Goal: Information Seeking & Learning: Learn about a topic

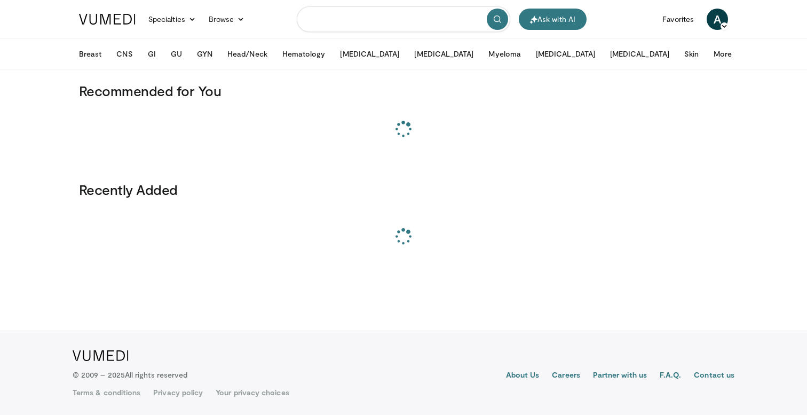
click at [397, 25] on input "Search topics, interventions" at bounding box center [403, 19] width 213 height 26
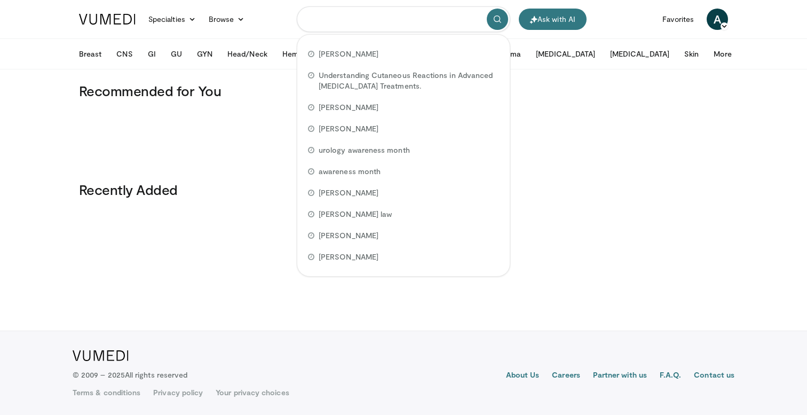
paste input "**********"
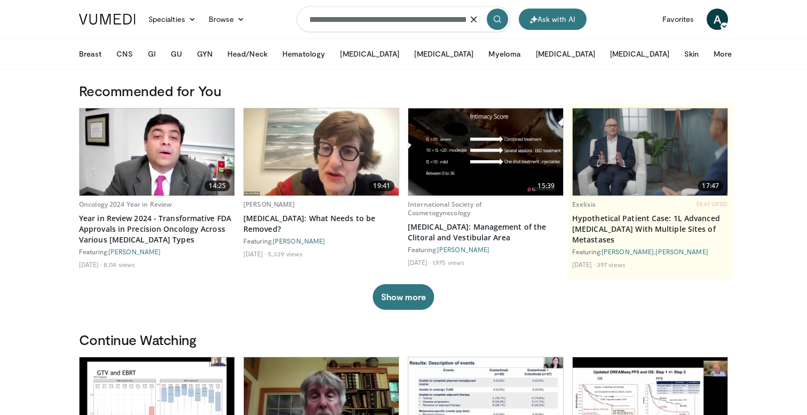
scroll to position [0, 81]
type input "**********"
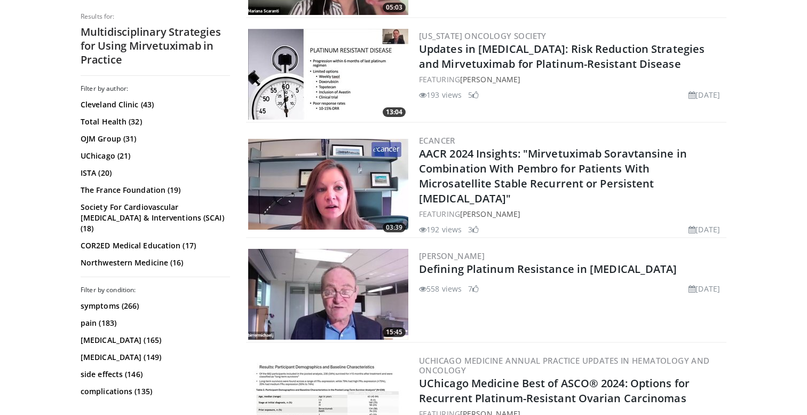
scroll to position [408, 0]
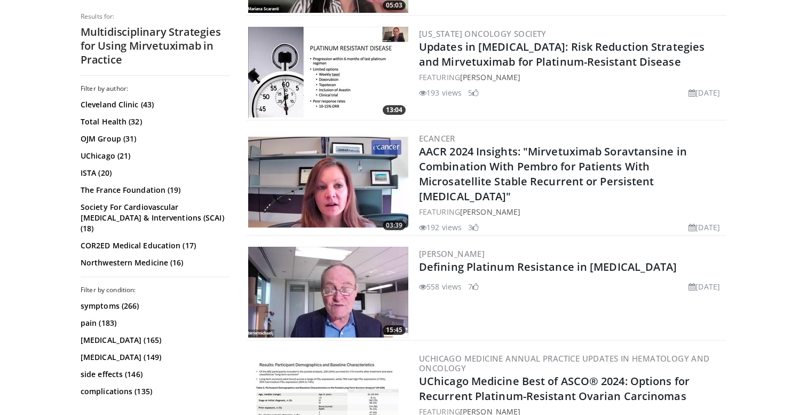
drag, startPoint x: 498, startPoint y: 236, endPoint x: 500, endPoint y: 244, distance: 7.6
click at [500, 246] on div "[PERSON_NAME] Defining Platinum Resistance in [MEDICAL_DATA] 558 views [DATE] 7" at bounding box center [571, 291] width 305 height 91
copy link "[PERSON_NAME]"
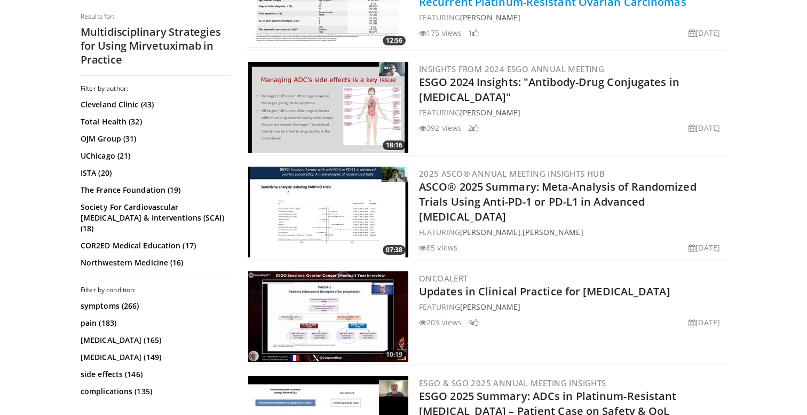
scroll to position [803, 0]
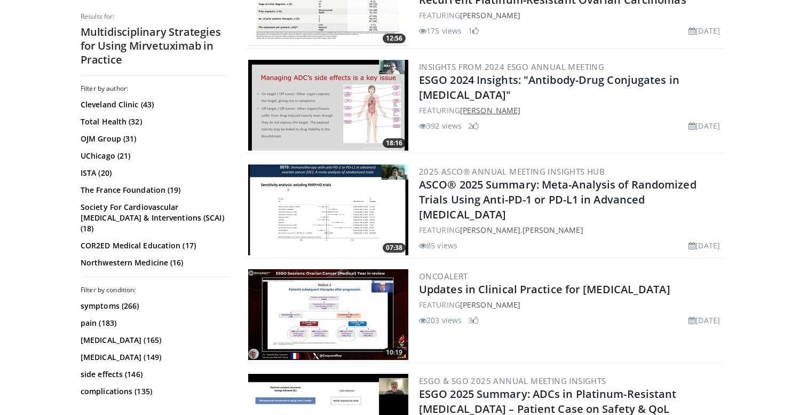
drag, startPoint x: 559, startPoint y: 101, endPoint x: 461, endPoint y: 102, distance: 98.2
click at [461, 105] on div "FEATURING Jean-Emmanuel Kurtz" at bounding box center [571, 110] width 305 height 11
copy link "Jean-Emmanuel Kurtz"
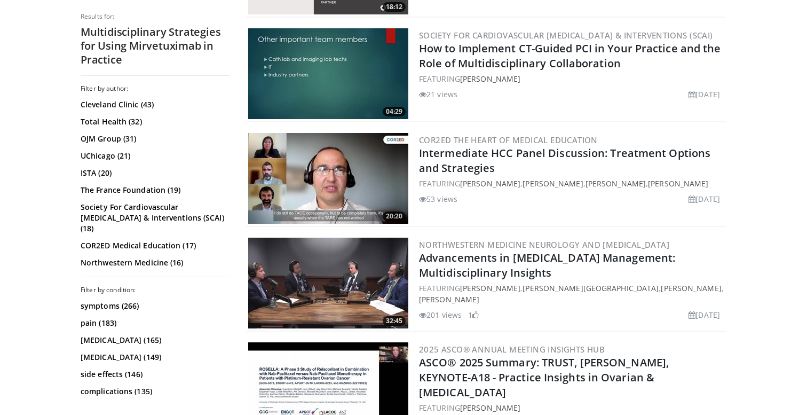
scroll to position [0, 0]
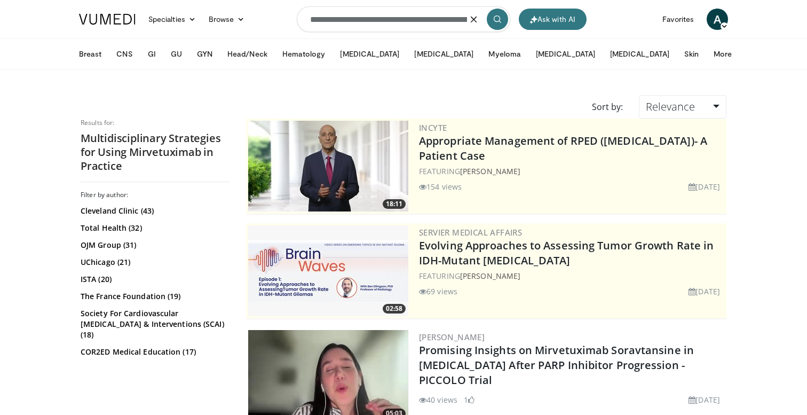
click at [370, 26] on input "**********" at bounding box center [403, 19] width 213 height 26
drag, startPoint x: 452, startPoint y: 23, endPoint x: 306, endPoint y: 12, distance: 147.1
click at [306, 12] on input "**********" at bounding box center [403, 19] width 213 height 26
type input "**********"
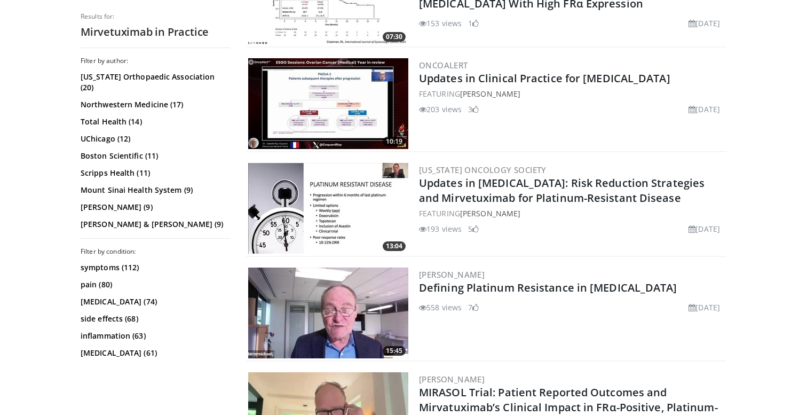
scroll to position [601, 0]
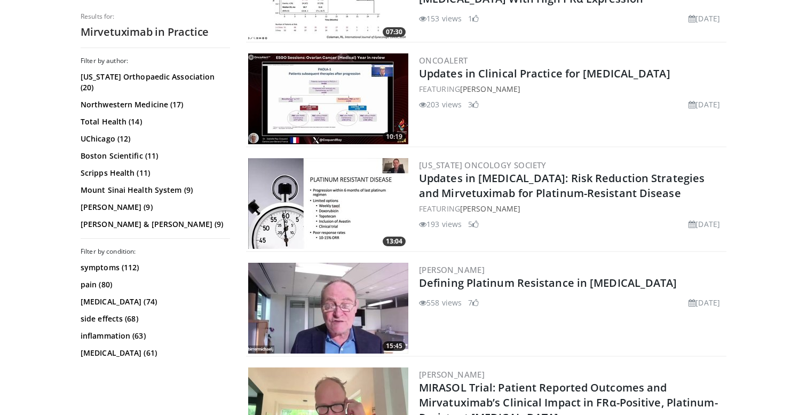
drag, startPoint x: 545, startPoint y: 196, endPoint x: 458, endPoint y: 196, distance: 87.0
click at [458, 203] on div "FEATURING Mitchell Clark" at bounding box center [571, 208] width 305 height 11
copy div "[PERSON_NAME]"
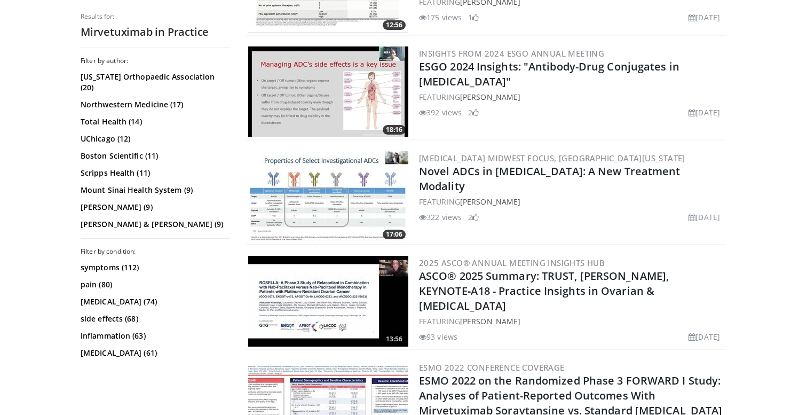
scroll to position [1135, 0]
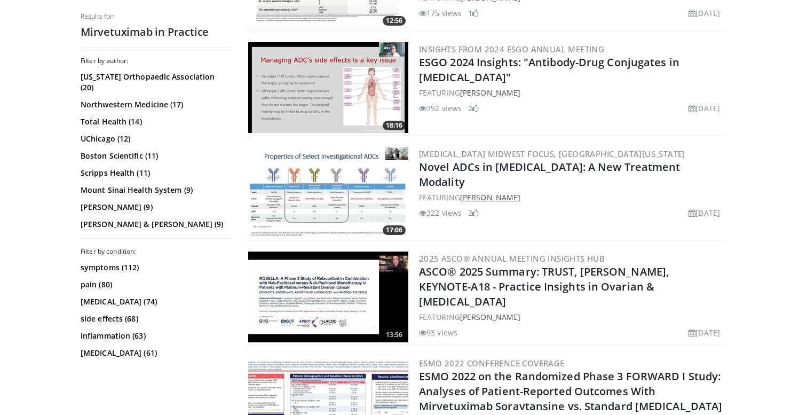
drag, startPoint x: 551, startPoint y: 176, endPoint x: 461, endPoint y: 176, distance: 89.6
click at [461, 192] on div "FEATURING Stephanie Lheureux" at bounding box center [571, 197] width 305 height 11
copy link "Stephanie Lheureux"
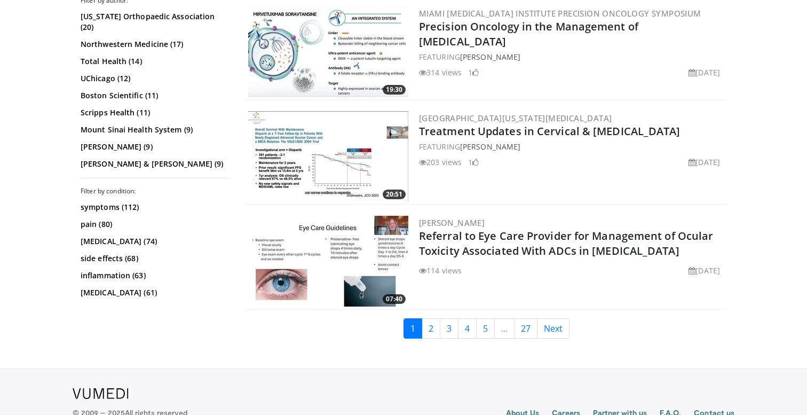
scroll to position [2651, 0]
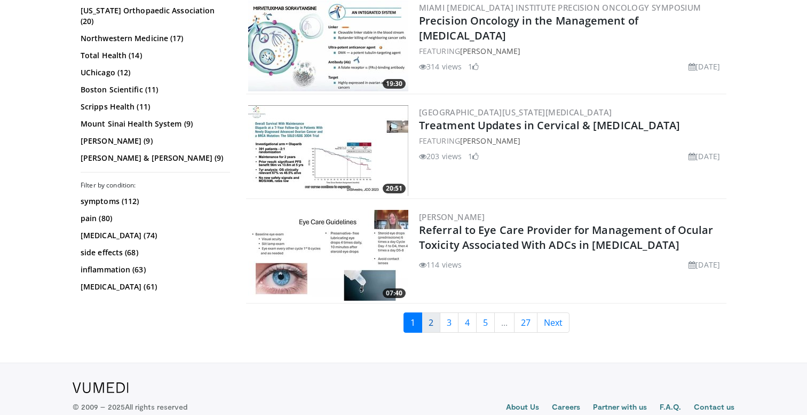
click at [429, 313] on link "2" at bounding box center [430, 322] width 19 height 20
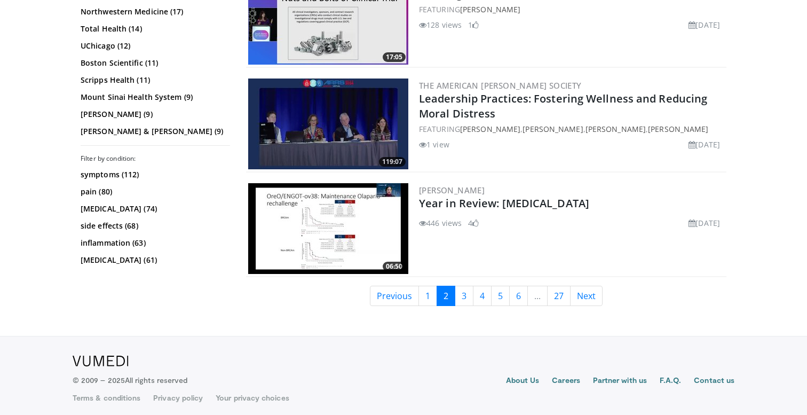
scroll to position [2462, 0]
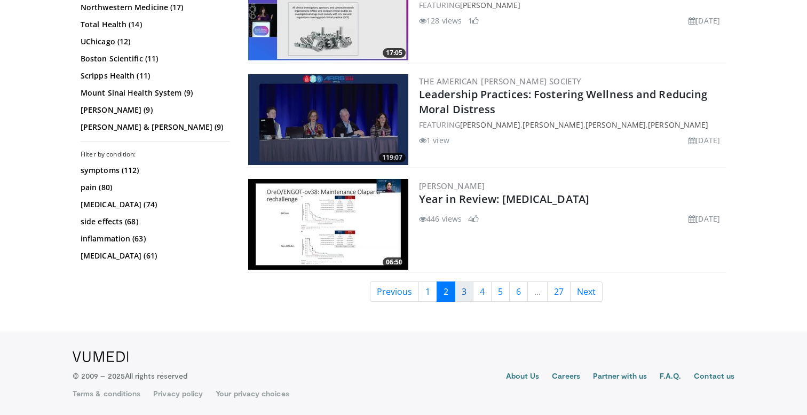
click at [465, 295] on link "3" at bounding box center [464, 291] width 19 height 20
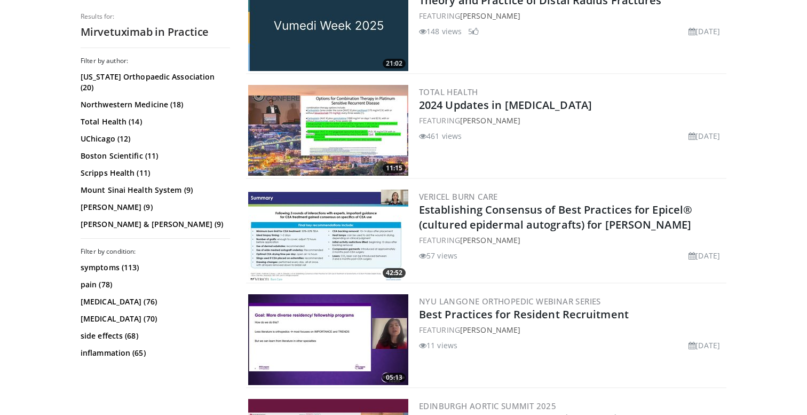
scroll to position [1302, 0]
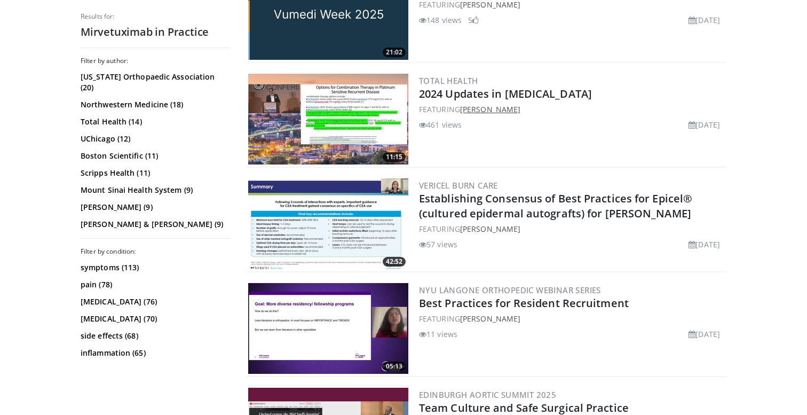
drag, startPoint x: 541, startPoint y: 114, endPoint x: 461, endPoint y: 112, distance: 80.1
click at [461, 112] on div "FEATURING [PERSON_NAME]" at bounding box center [571, 109] width 305 height 11
copy link "Todd Tillmanns"
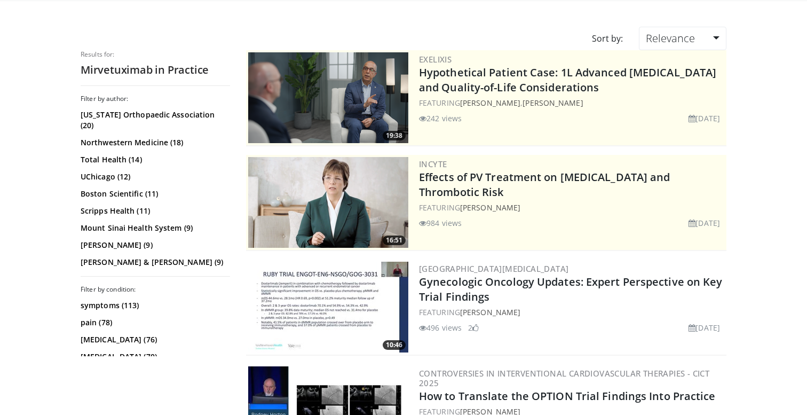
scroll to position [0, 0]
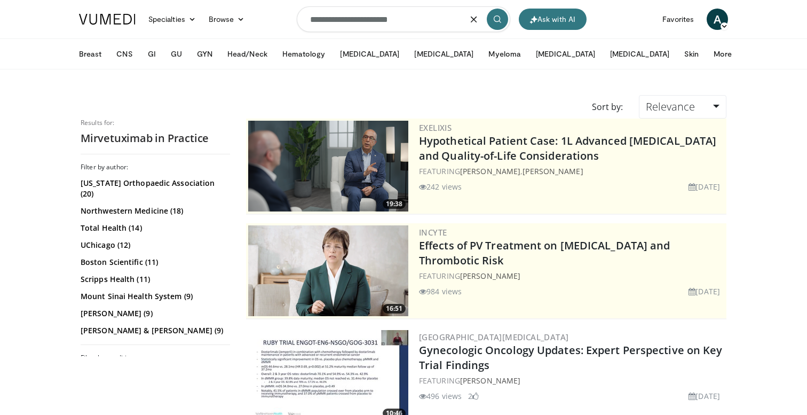
drag, startPoint x: 415, startPoint y: 22, endPoint x: 254, endPoint y: -4, distance: 162.2
click at [254, 0] on html "Ask with AI Specialties Adult & Family Medicine Allergy, Asthma, Immunology Ane…" at bounding box center [403, 207] width 807 height 415
type input "**********"
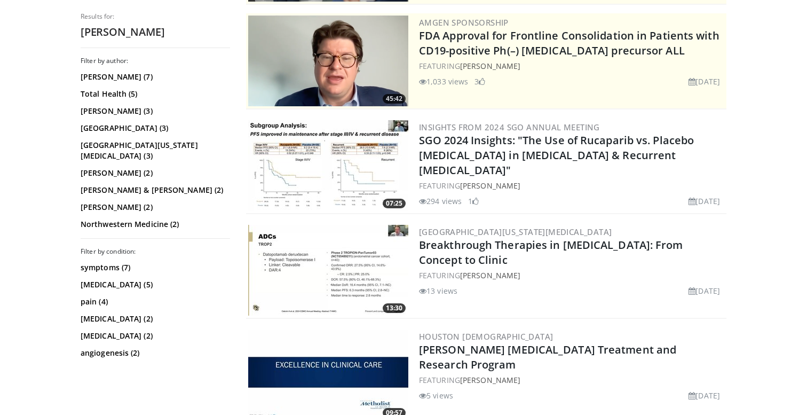
scroll to position [197, 0]
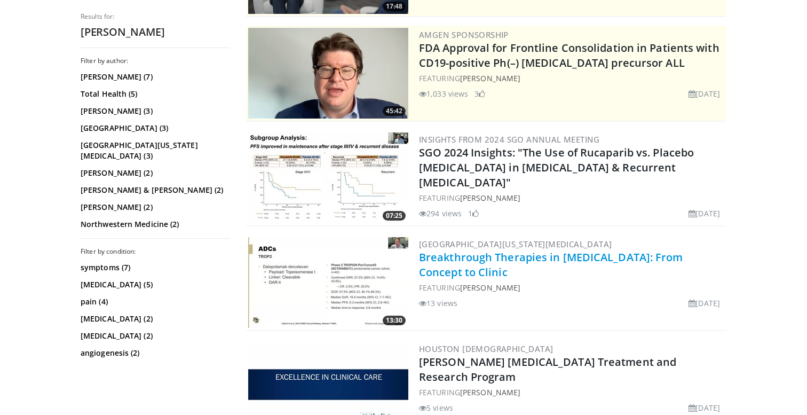
click at [489, 266] on link "Breakthrough Therapies in Endometrial Cancer: From Concept to Clinic" at bounding box center [551, 264] width 264 height 29
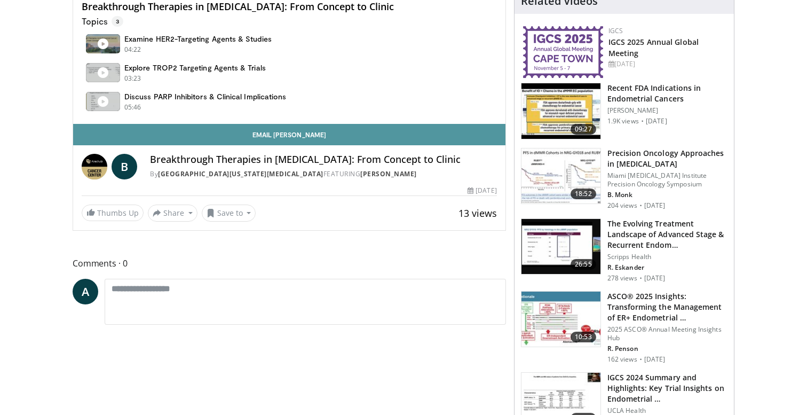
scroll to position [338, 0]
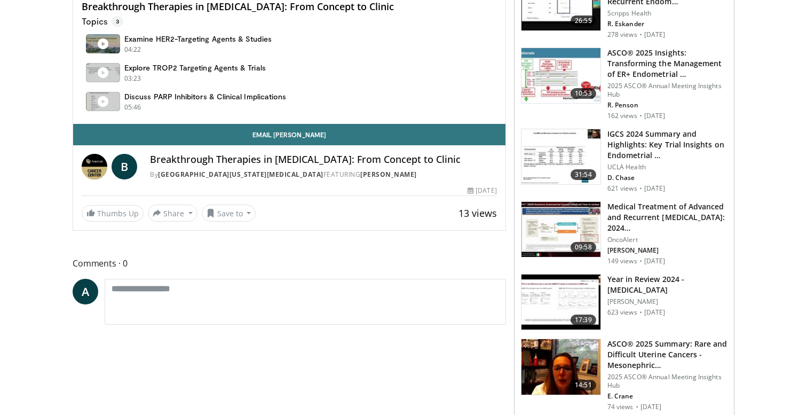
scroll to position [338, 0]
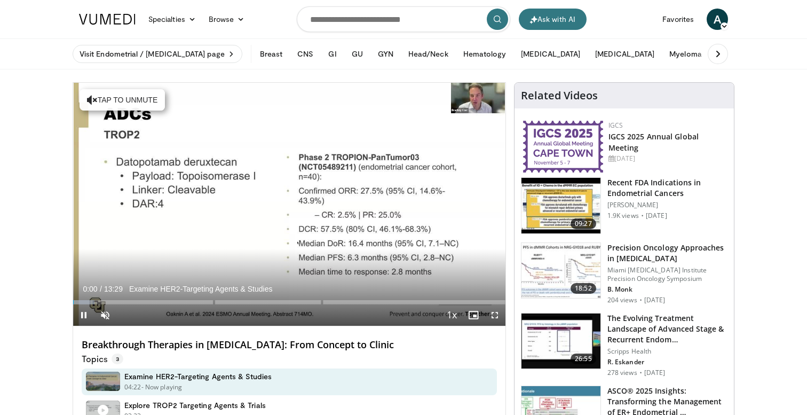
scroll to position [338, 0]
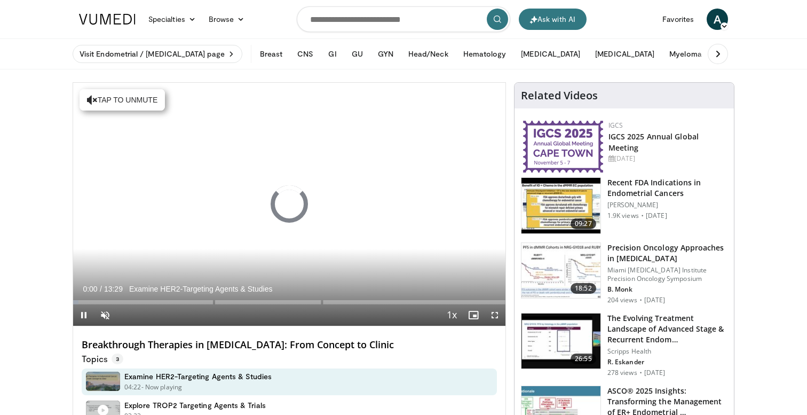
scroll to position [338, 0]
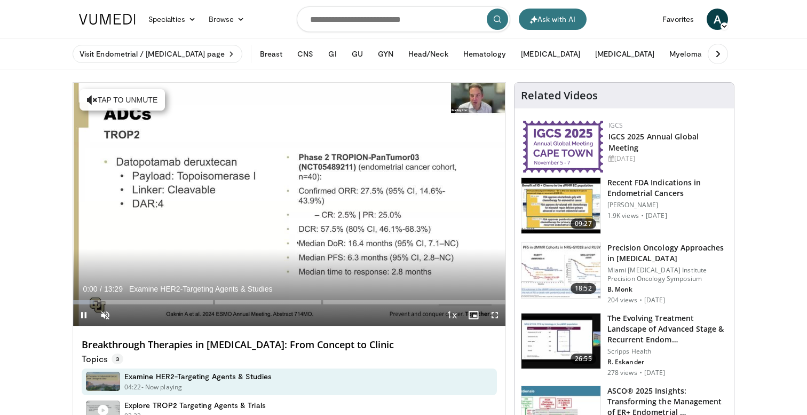
scroll to position [338, 0]
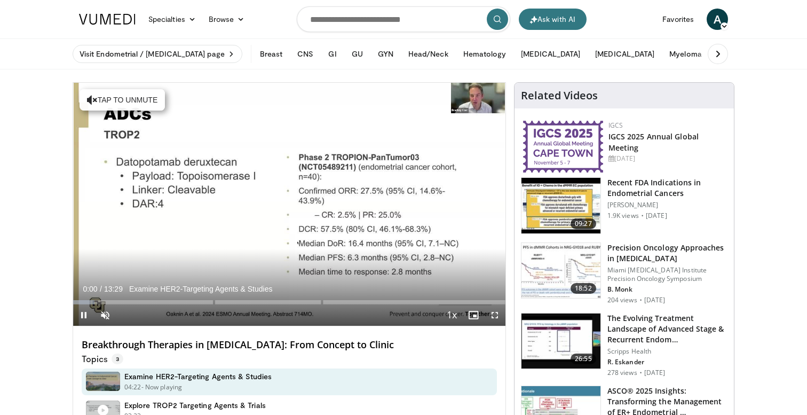
scroll to position [338, 0]
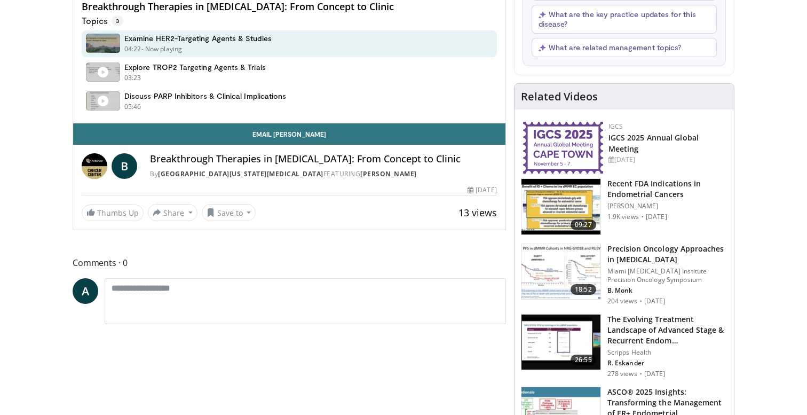
scroll to position [338, 0]
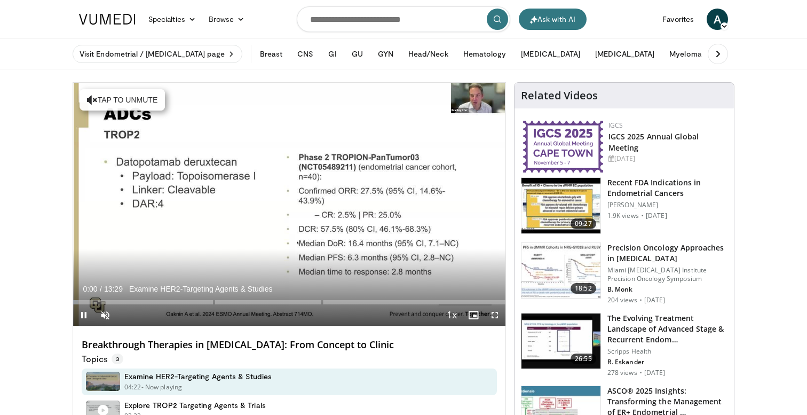
scroll to position [338, 0]
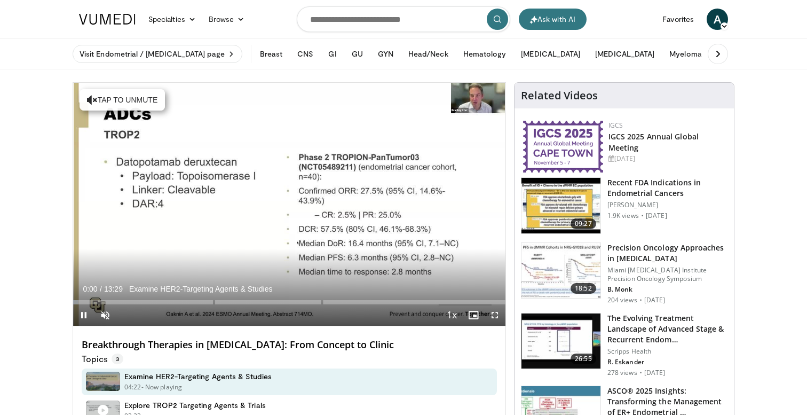
scroll to position [338, 0]
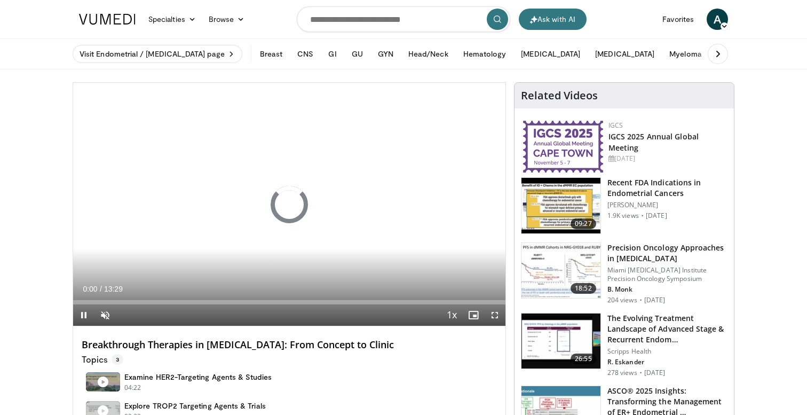
scroll to position [338, 0]
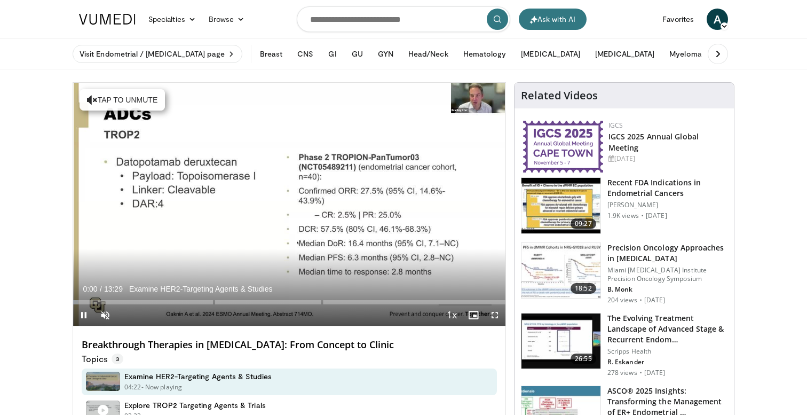
scroll to position [338, 0]
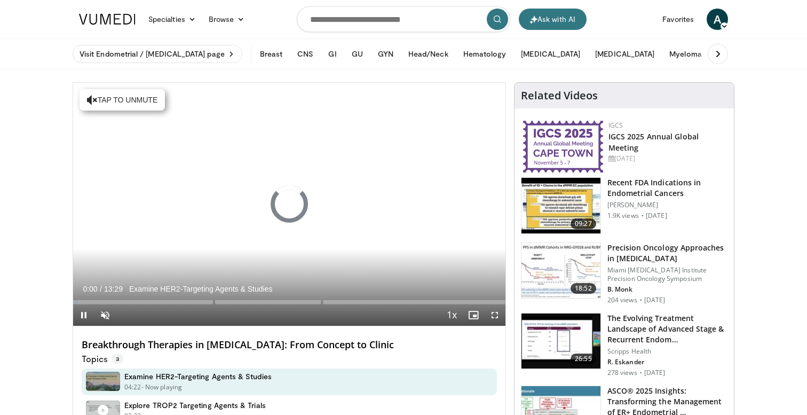
scroll to position [338, 0]
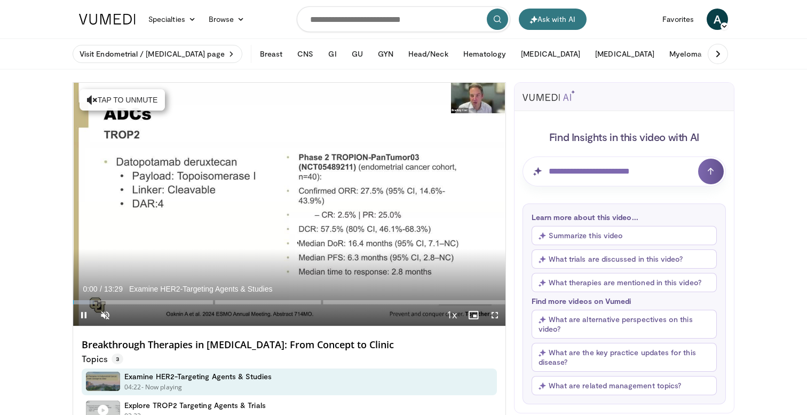
scroll to position [338, 0]
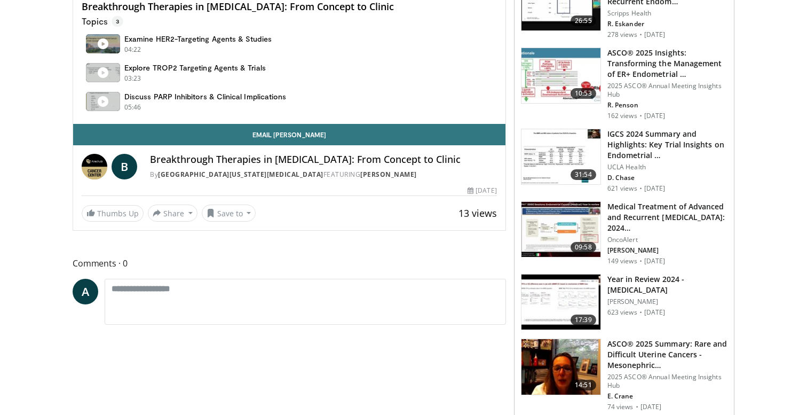
scroll to position [338, 0]
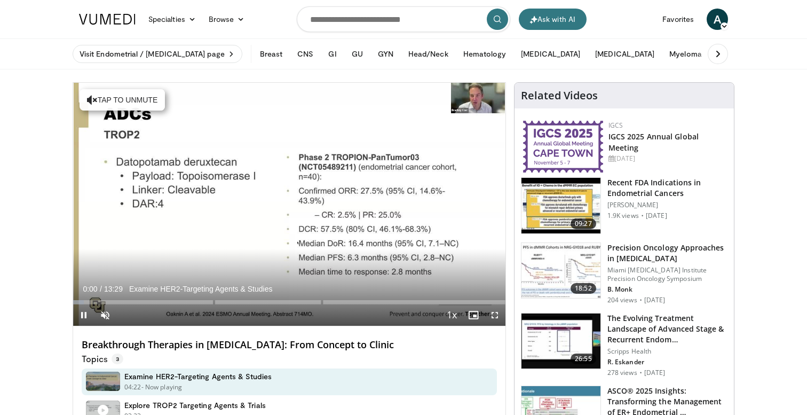
scroll to position [338, 0]
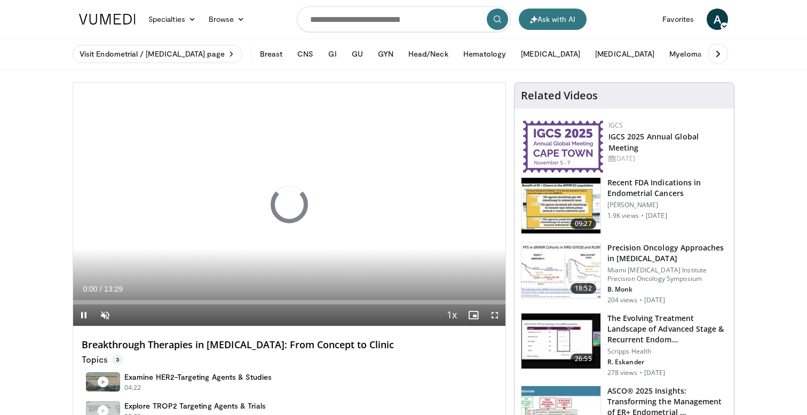
scroll to position [338, 0]
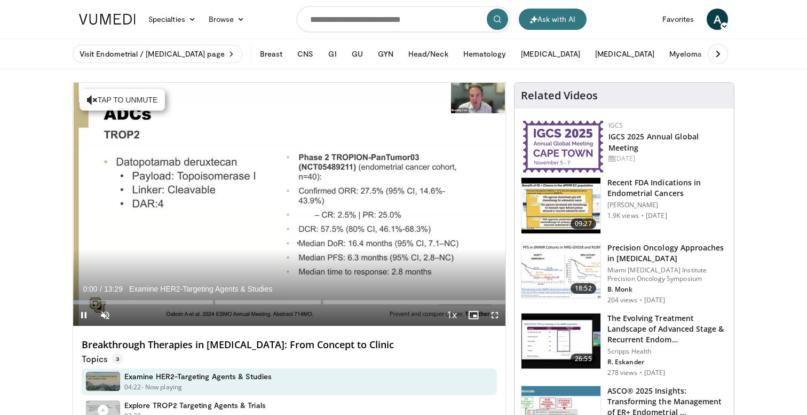
scroll to position [338, 0]
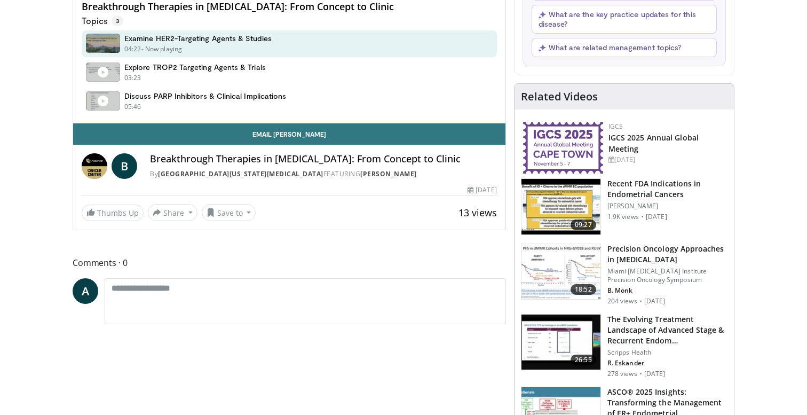
scroll to position [465, 0]
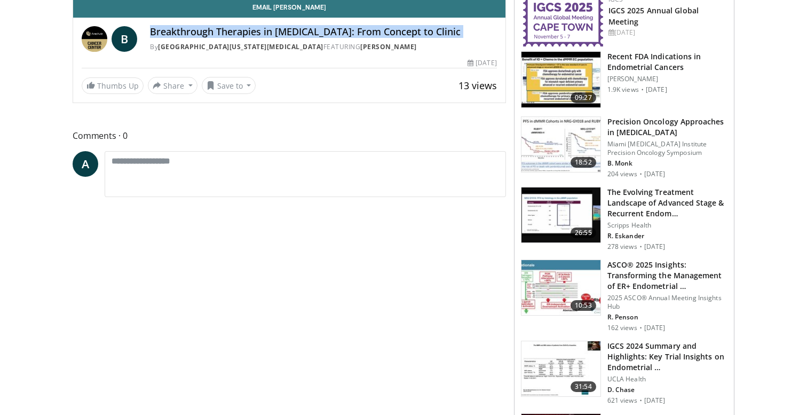
drag, startPoint x: 148, startPoint y: 31, endPoint x: 491, endPoint y: 41, distance: 342.7
click at [491, 41] on div "B Breakthrough Therapies in Endometrial Cancer: From Concept to Clinic By Unive…" at bounding box center [289, 39] width 415 height 26
copy div "Breakthrough Therapies in Endometrial Cancer: From Concept to Clinic"
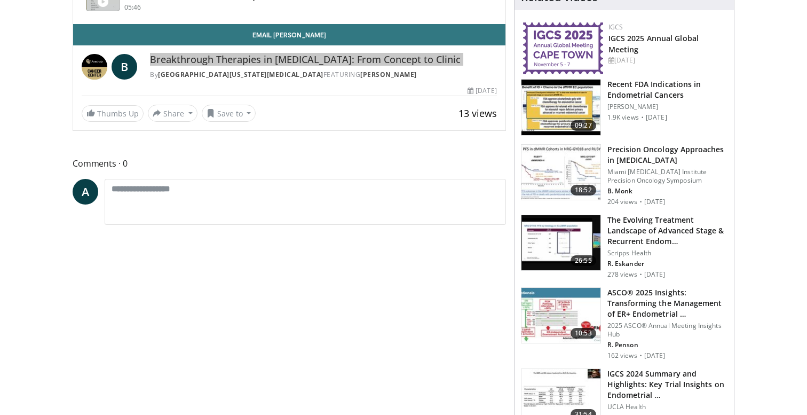
scroll to position [0, 0]
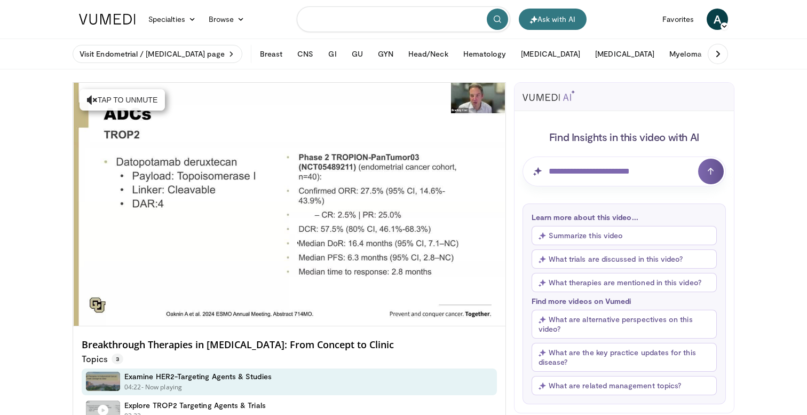
click at [418, 20] on input "Search topics, interventions" at bounding box center [403, 19] width 213 height 26
type input "**********"
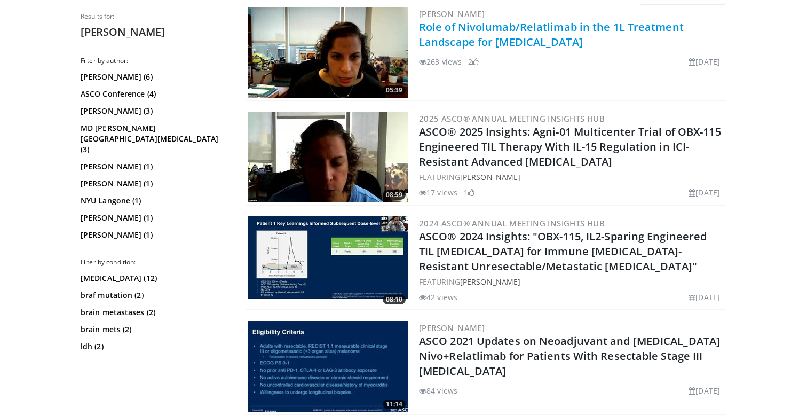
scroll to position [115, 0]
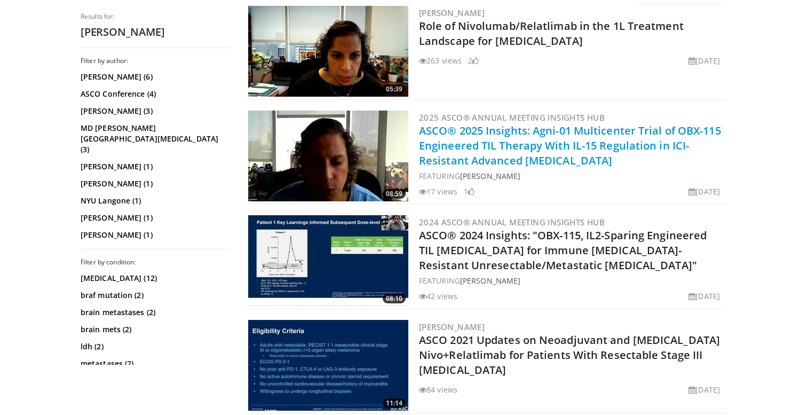
click at [474, 153] on link "ASCO® 2025 Insights: Agni-01 Multicenter Trial of OBX-115 Engineered TIL Therap…" at bounding box center [570, 145] width 302 height 44
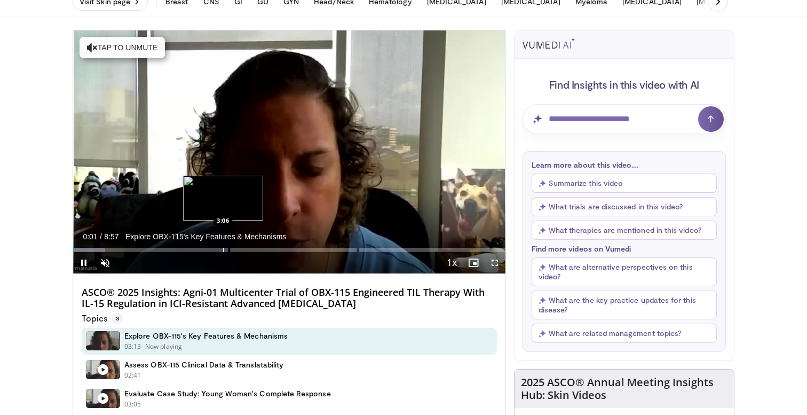
scroll to position [53, 0]
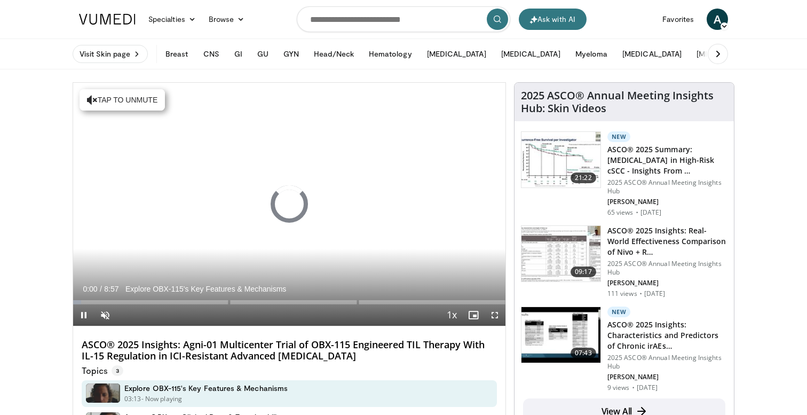
scroll to position [53, 0]
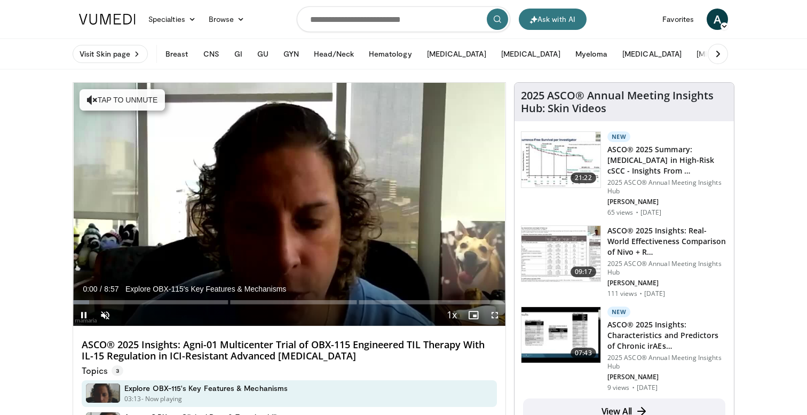
scroll to position [53, 0]
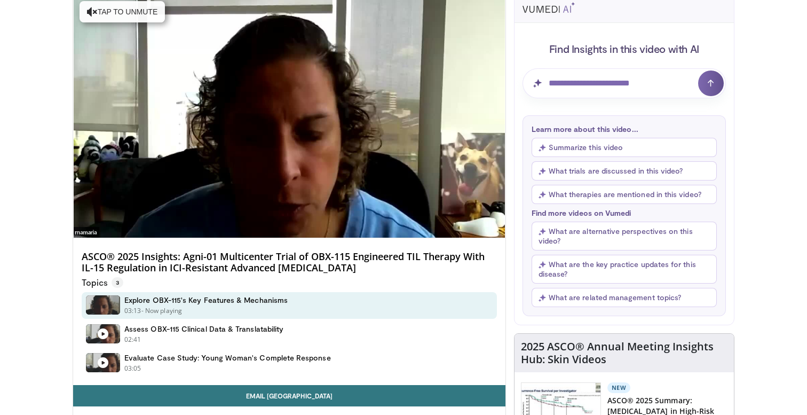
scroll to position [57, 0]
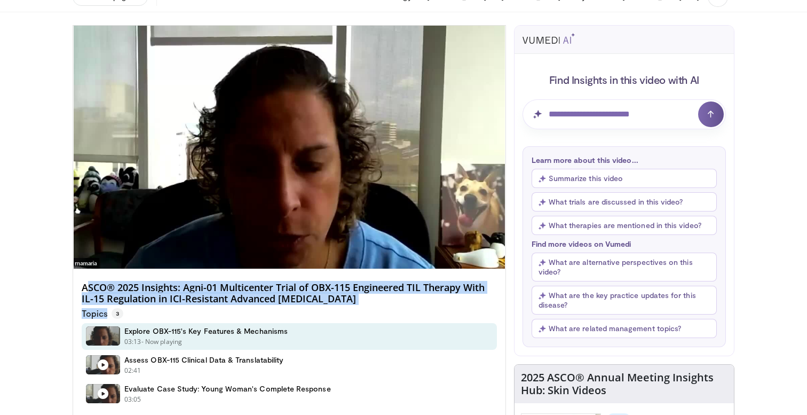
drag, startPoint x: 330, startPoint y: 308, endPoint x: 85, endPoint y: 292, distance: 245.4
click at [85, 292] on div "ASCO® 2025 Insights: Agni-01 Multicenter Trial of OBX-115 Engineered TIL Therap…" at bounding box center [289, 342] width 432 height 147
click at [85, 292] on h4 "ASCO® 2025 Insights: Agni-01 Multicenter Trial of OBX-115 Engineered TIL Therap…" at bounding box center [289, 293] width 415 height 23
drag, startPoint x: 82, startPoint y: 289, endPoint x: 427, endPoint y: 309, distance: 345.8
click at [427, 309] on div "ASCO® 2025 Insights: Agni-01 Multicenter Trial of OBX-115 Engineered TIL Therap…" at bounding box center [289, 342] width 432 height 147
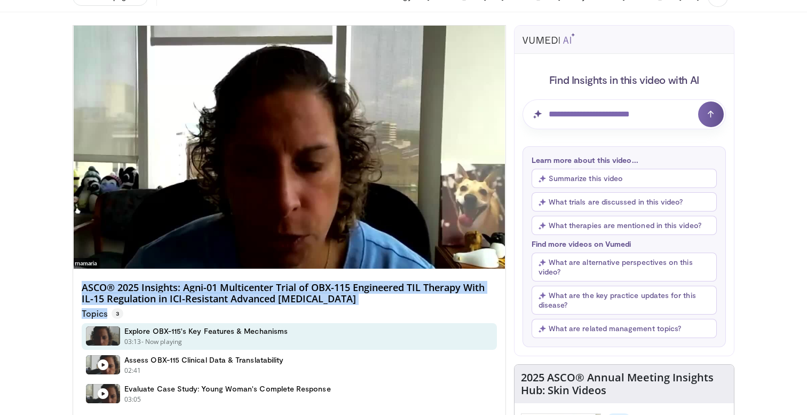
copy div "ASCO® 2025 Insights: Agni-01 Multicenter Trial of OBX-115 Engineered TIL Therap…"
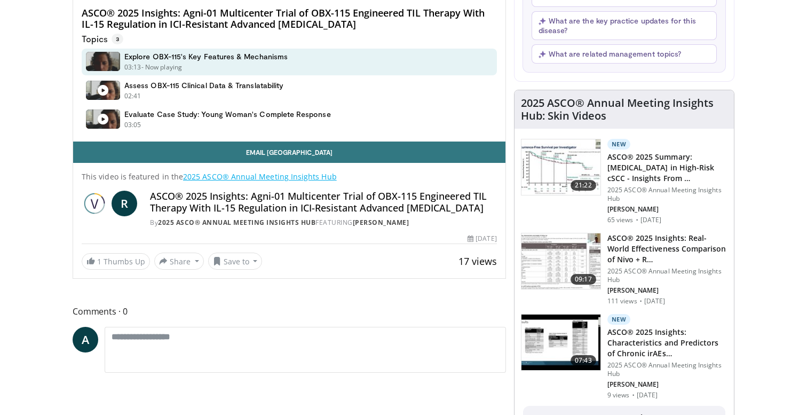
scroll to position [57, 0]
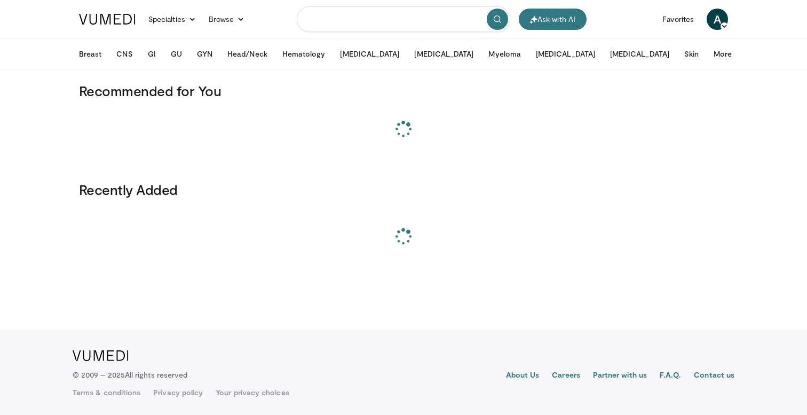
click at [369, 19] on input "Search topics, interventions" at bounding box center [403, 19] width 213 height 26
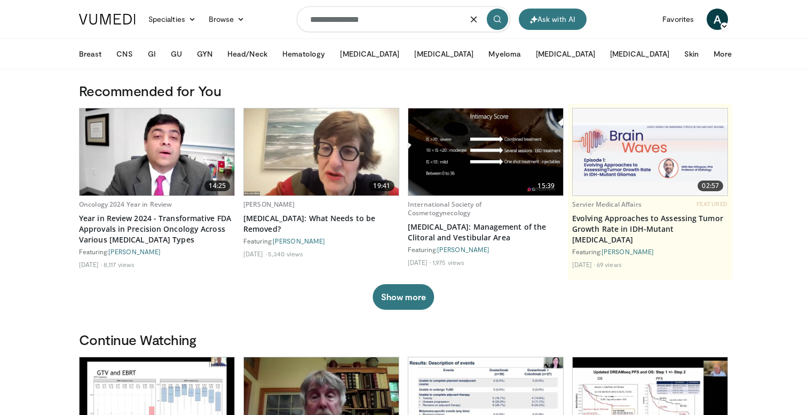
type input "**********"
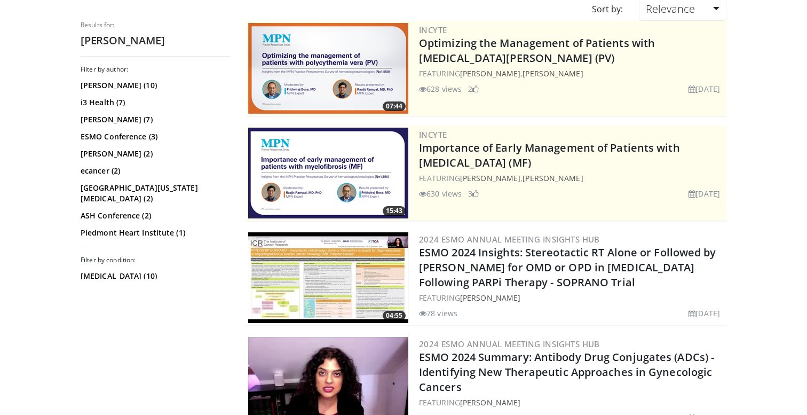
scroll to position [99, 0]
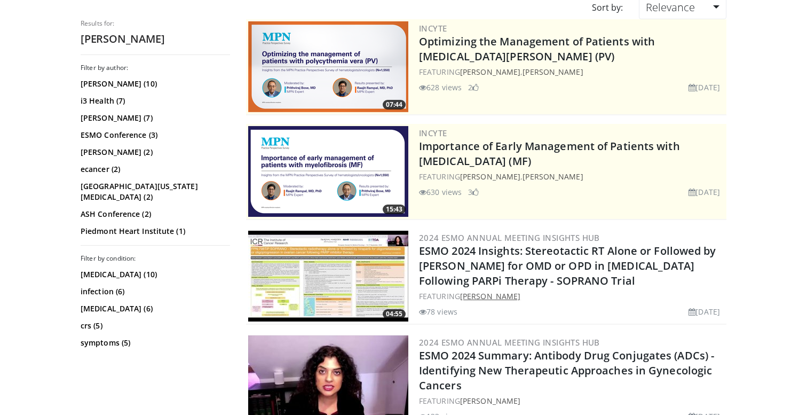
click at [488, 292] on link "[PERSON_NAME]" at bounding box center [490, 296] width 60 height 10
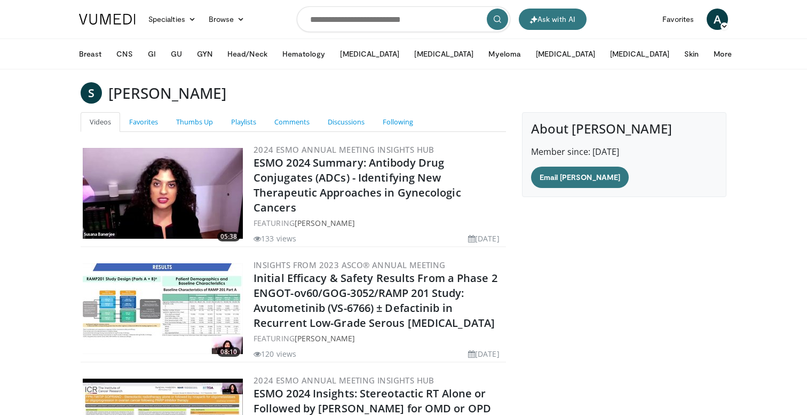
click at [488, 292] on h2 "Initial Efficacy & Safety Results From a Phase 2 ENGOT-ov60/GOG-3052/RAMP 201 S…" at bounding box center [378, 300] width 250 height 60
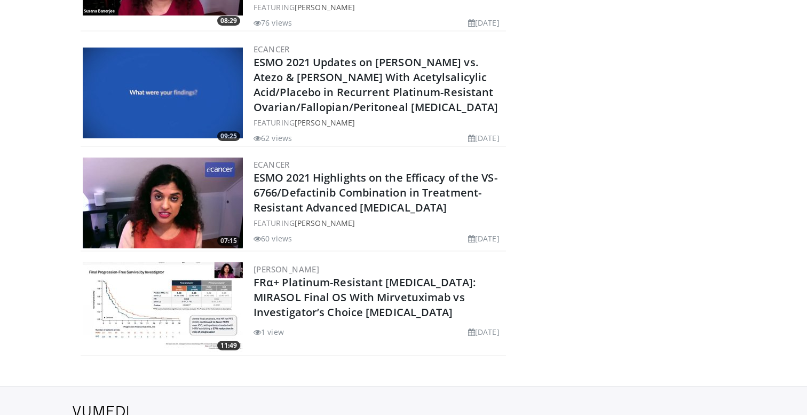
scroll to position [606, 0]
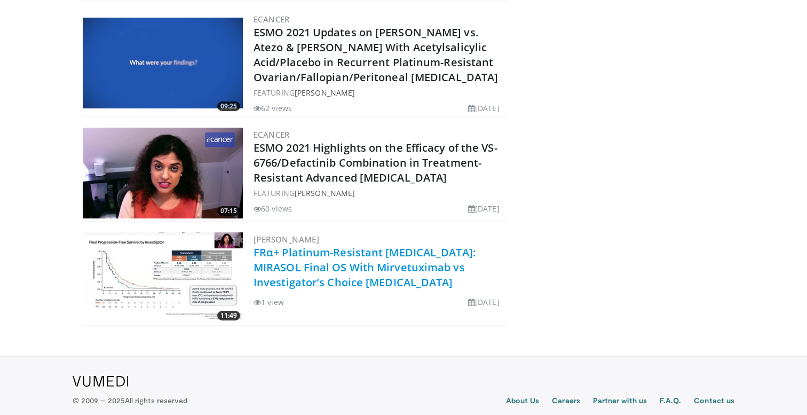
click at [364, 245] on link "FRα+ Platinum-Resistant [MEDICAL_DATA]: MIRASOL Final OS With Mirvetuximab vs I…" at bounding box center [364, 267] width 222 height 44
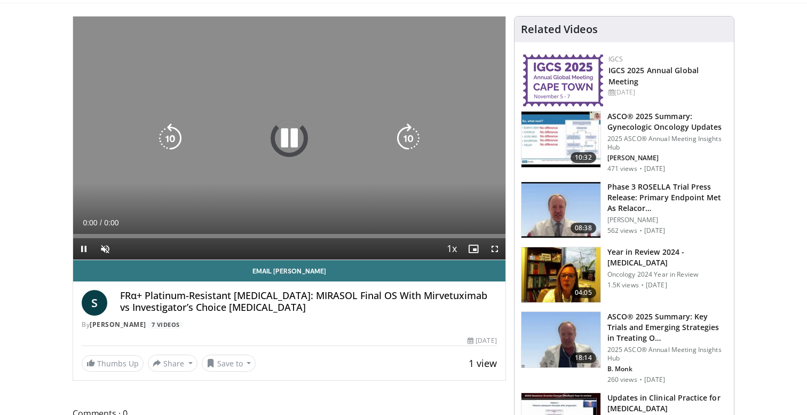
scroll to position [67, 0]
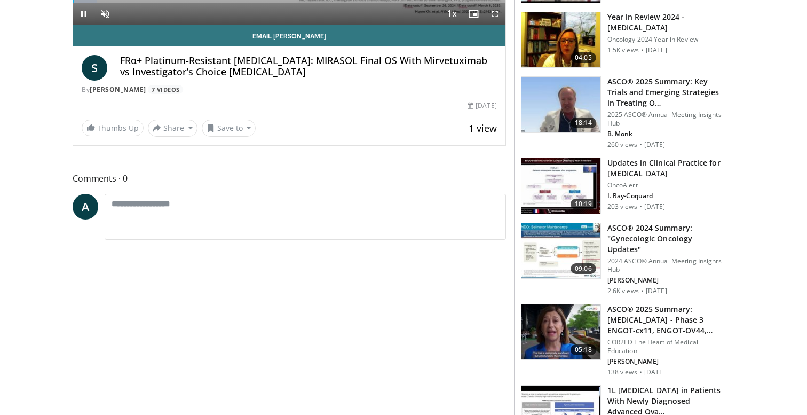
scroll to position [67, 0]
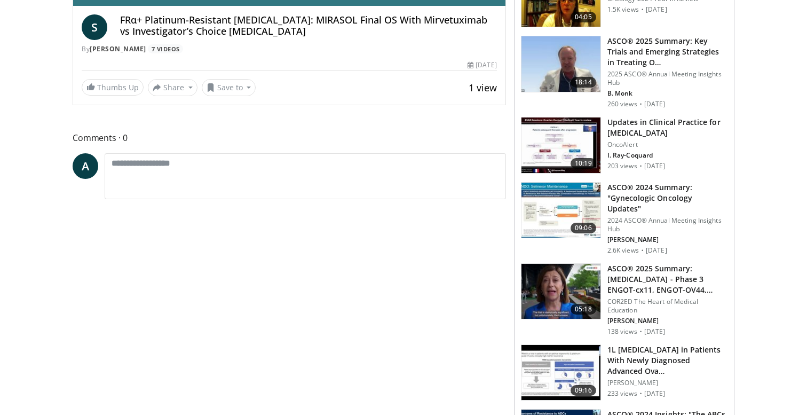
scroll to position [67, 0]
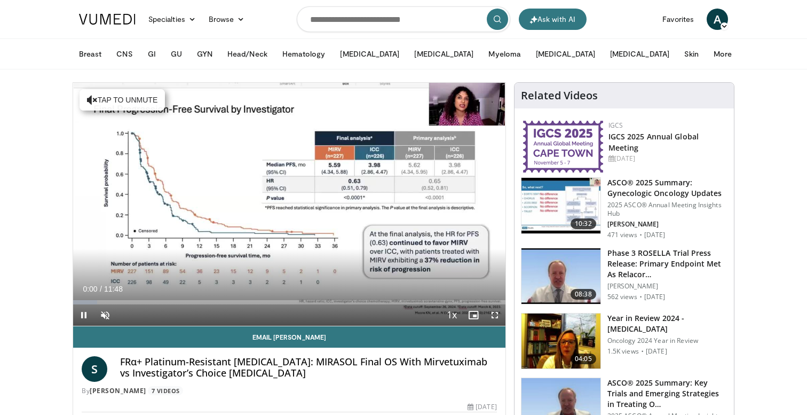
scroll to position [29, 0]
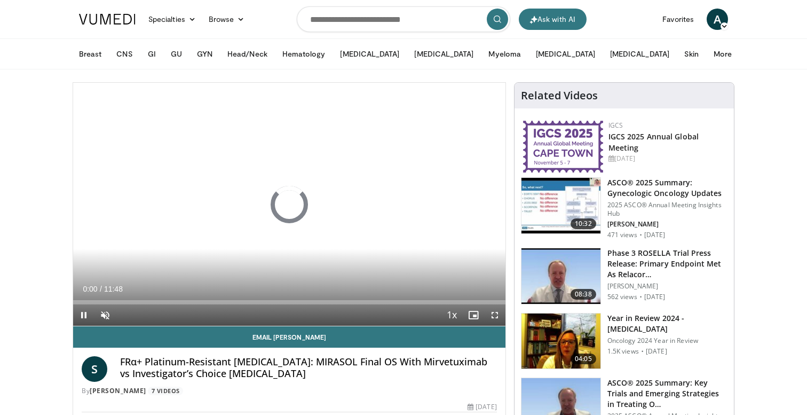
scroll to position [8, 0]
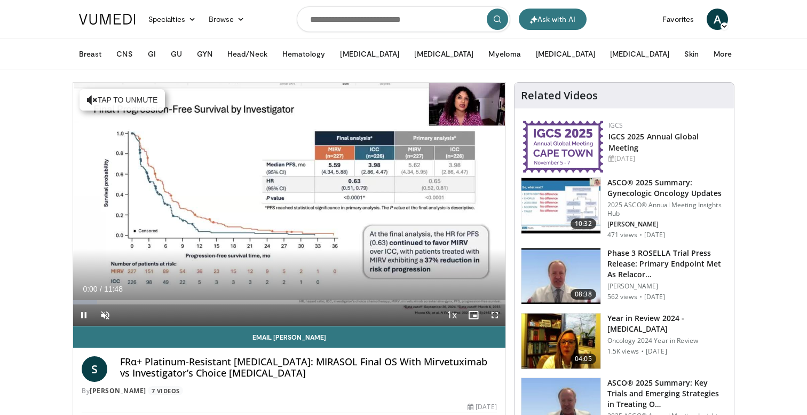
scroll to position [8, 0]
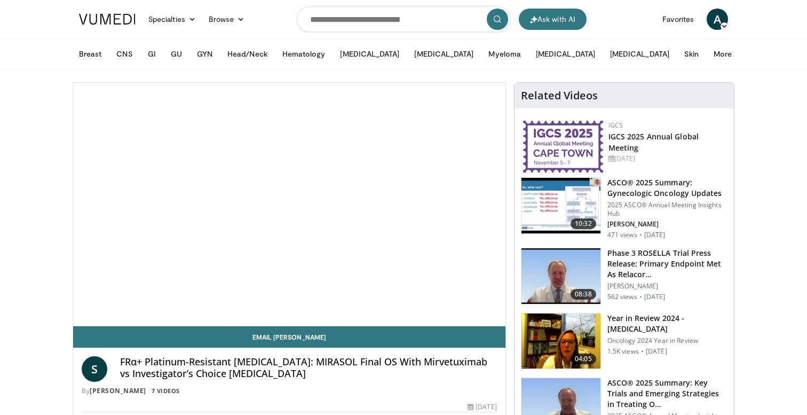
scroll to position [8, 0]
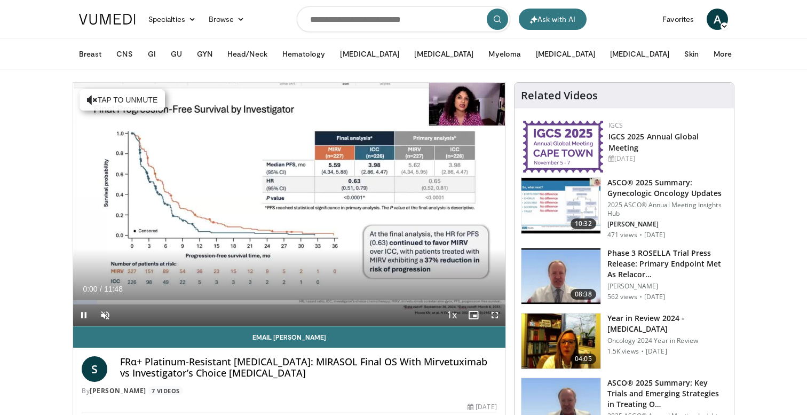
scroll to position [8, 0]
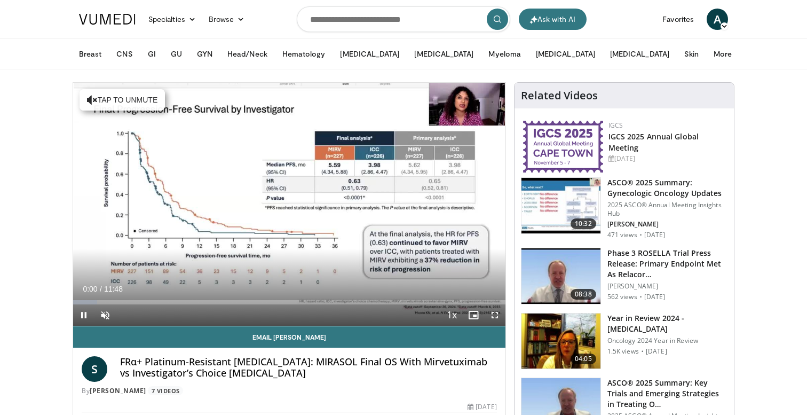
scroll to position [8, 0]
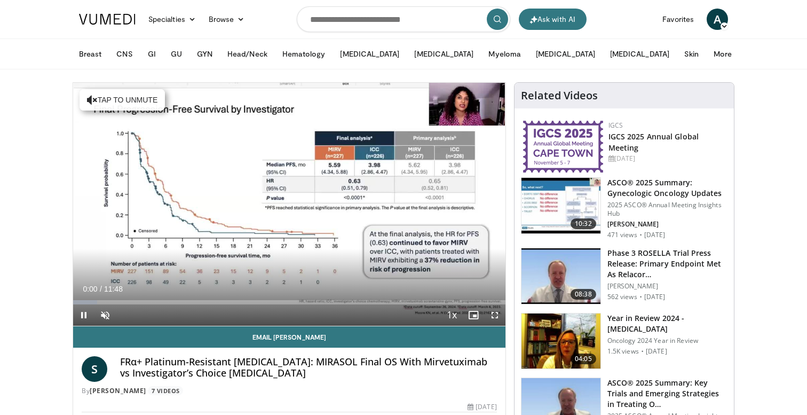
scroll to position [8, 0]
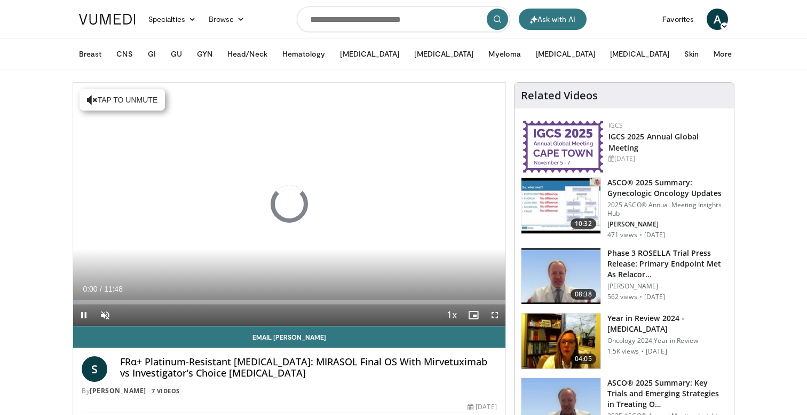
scroll to position [8, 0]
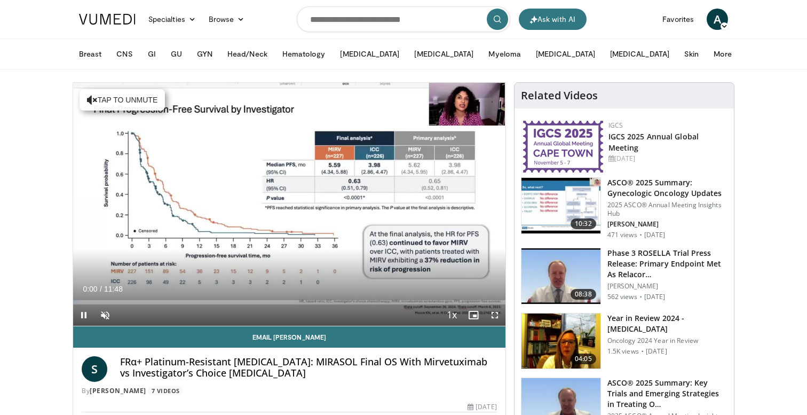
scroll to position [8, 0]
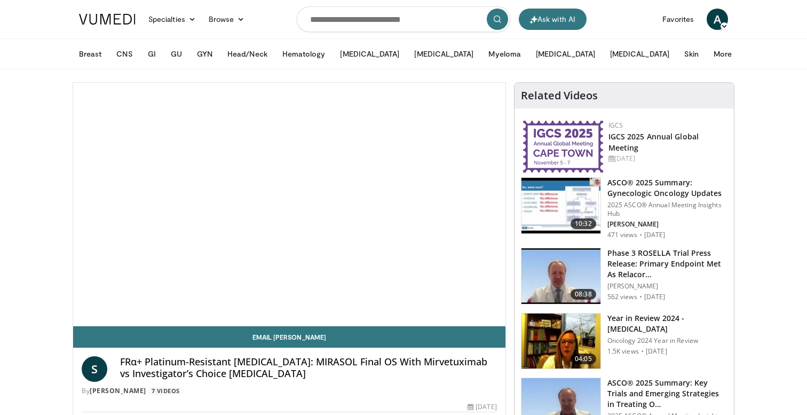
scroll to position [8, 0]
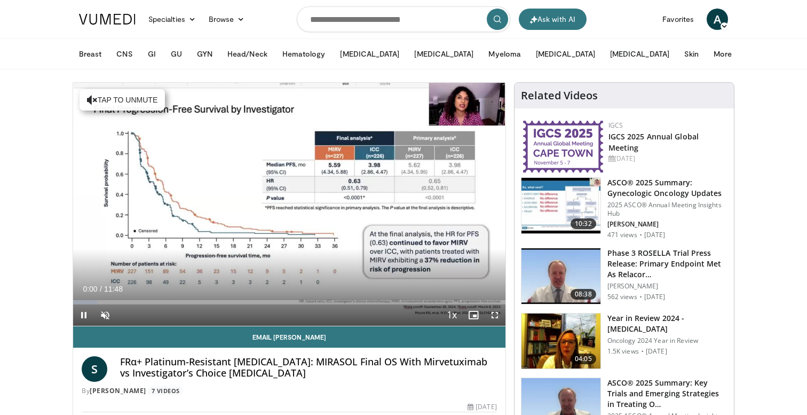
scroll to position [8, 0]
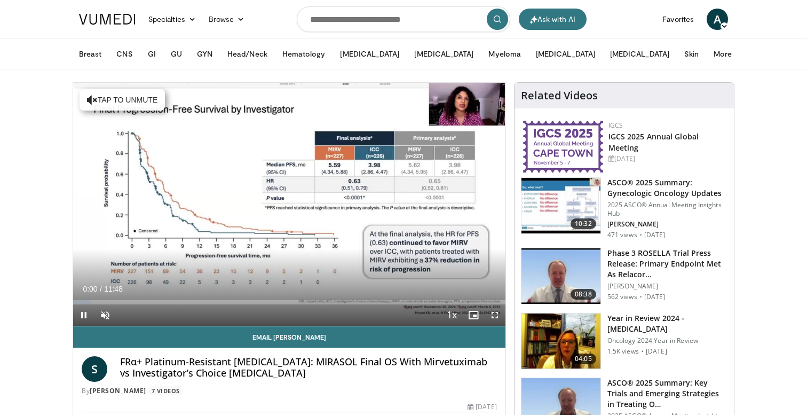
scroll to position [8, 0]
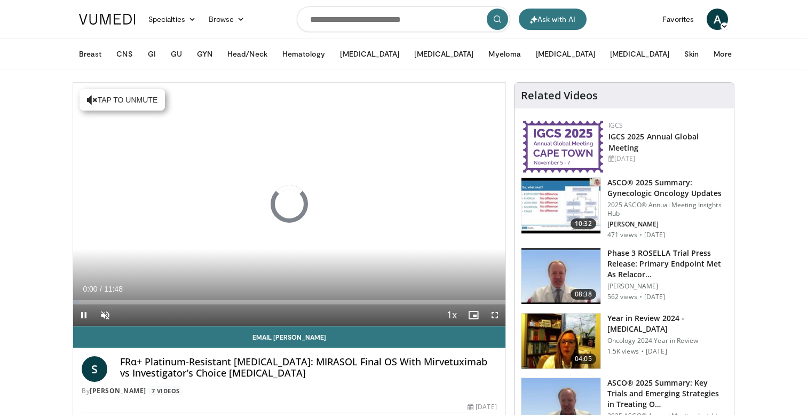
scroll to position [8, 0]
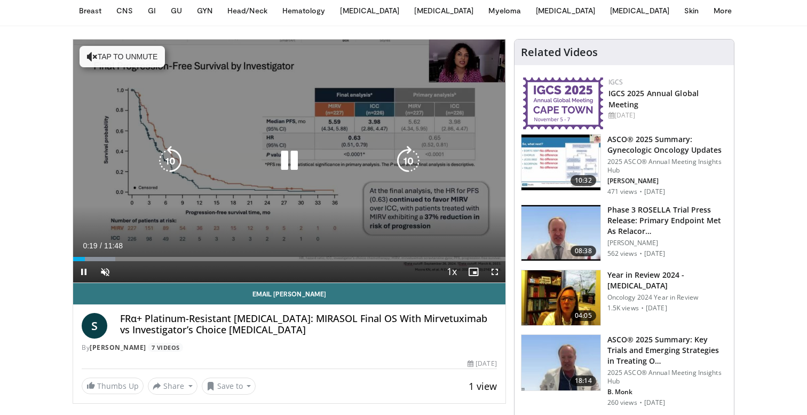
scroll to position [45, 0]
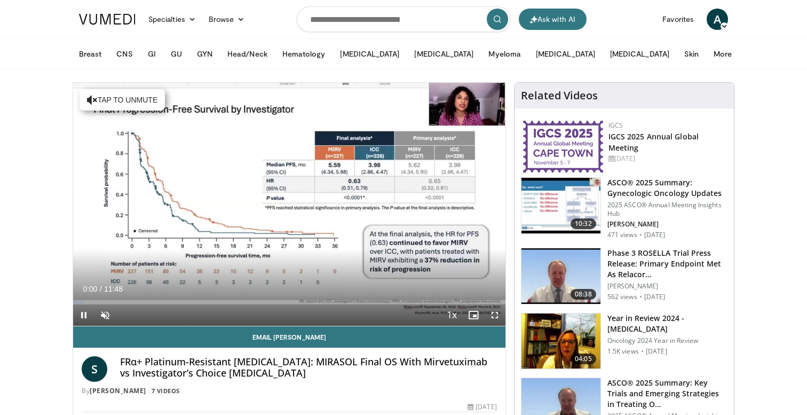
scroll to position [45, 0]
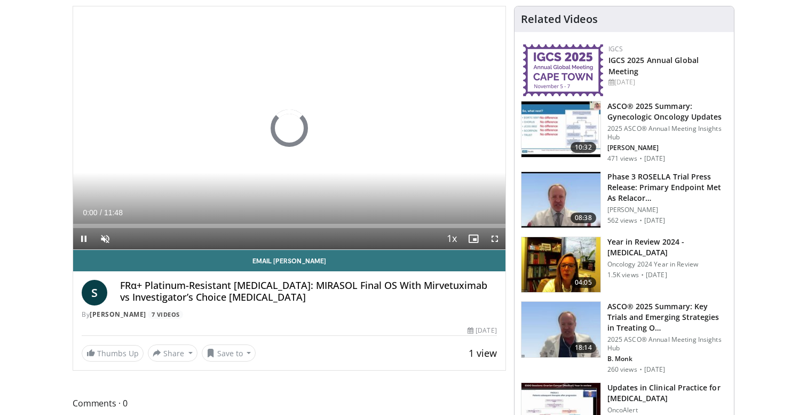
scroll to position [45, 0]
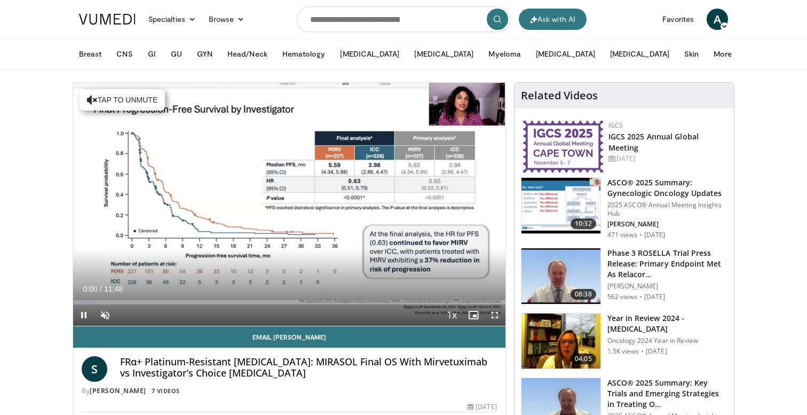
scroll to position [45, 0]
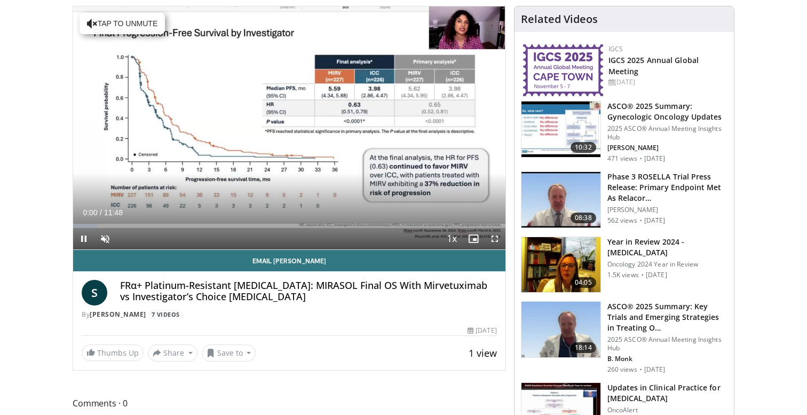
scroll to position [45, 0]
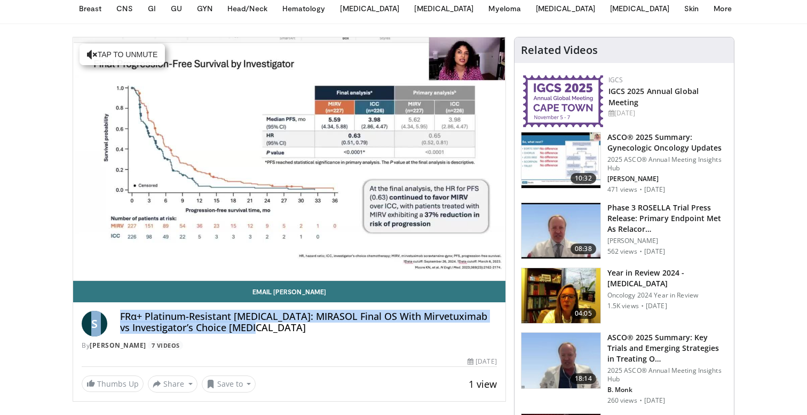
drag, startPoint x: 253, startPoint y: 329, endPoint x: 112, endPoint y: 306, distance: 143.7
click at [112, 306] on div "S FRα+ Platinum-Resistant Ovarian Cancer: MIRASOL Final OS With Mirvetuximab vs…" at bounding box center [289, 327] width 432 height 50
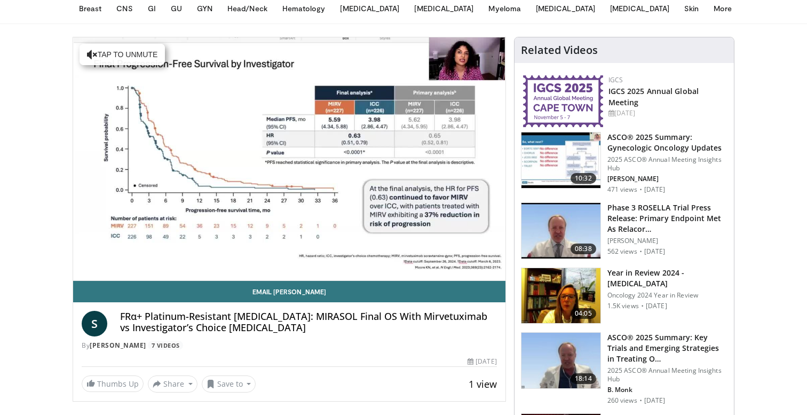
click at [133, 312] on h4 "FRα+ Platinum-Resistant Ovarian Cancer: MIRASOL Final OS With Mirvetuximab vs I…" at bounding box center [308, 322] width 377 height 23
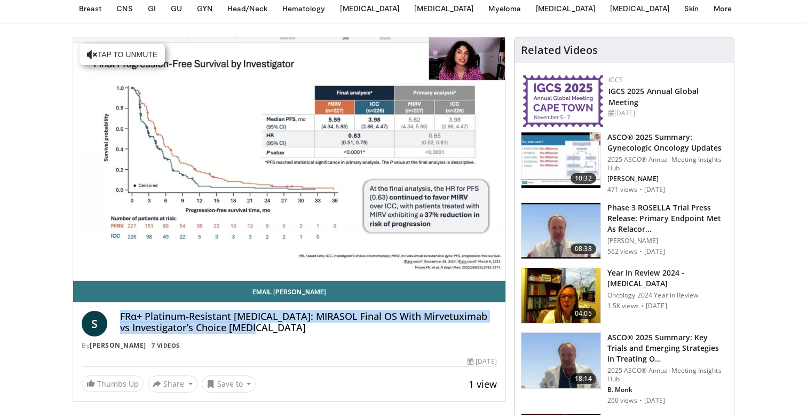
drag, startPoint x: 247, startPoint y: 329, endPoint x: 115, endPoint y: 314, distance: 133.2
click at [115, 314] on div "S FRα+ Platinum-Resistant Ovarian Cancer: MIRASOL Final OS With Mirvetuximab vs…" at bounding box center [289, 330] width 415 height 39
copy h4 "FRα+ Platinum-Resistant Ovarian Cancer: MIRASOL Final OS With Mirvetuximab vs I…"
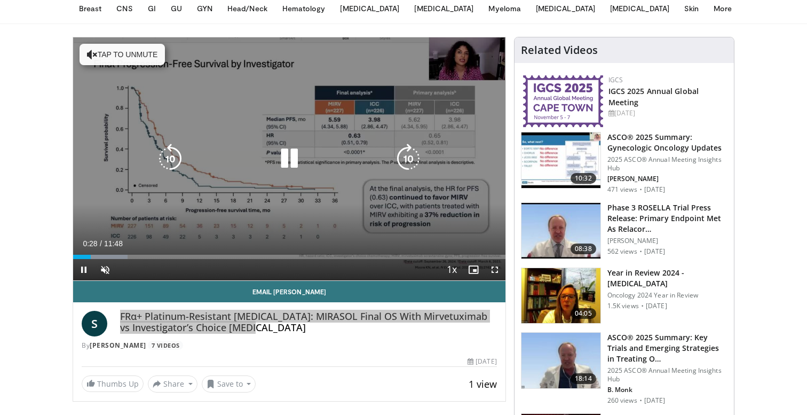
scroll to position [0, 0]
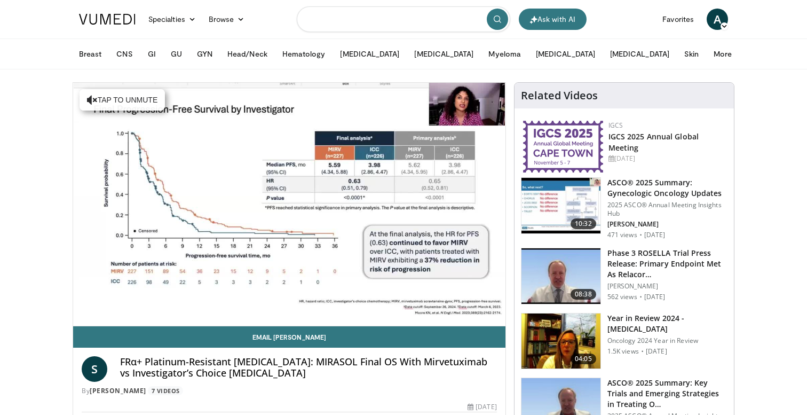
click at [361, 23] on input "Search topics, interventions" at bounding box center [403, 19] width 213 height 26
type input "***"
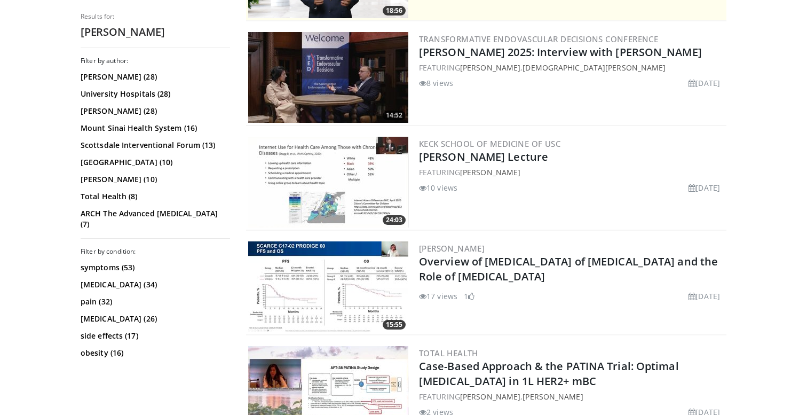
scroll to position [299, 0]
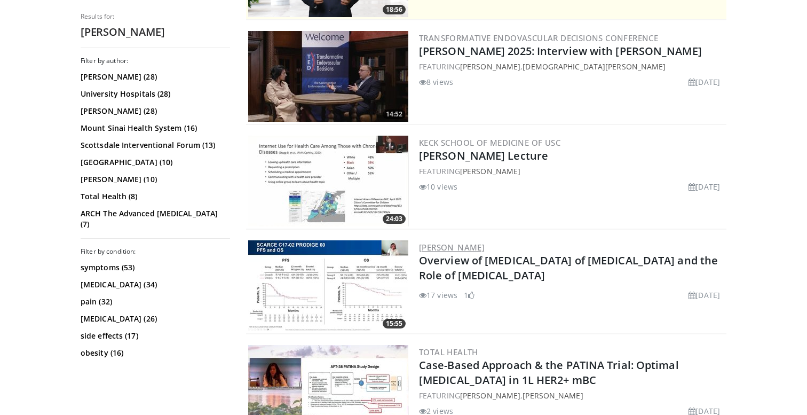
click at [442, 252] on link "[PERSON_NAME]" at bounding box center [452, 247] width 66 height 11
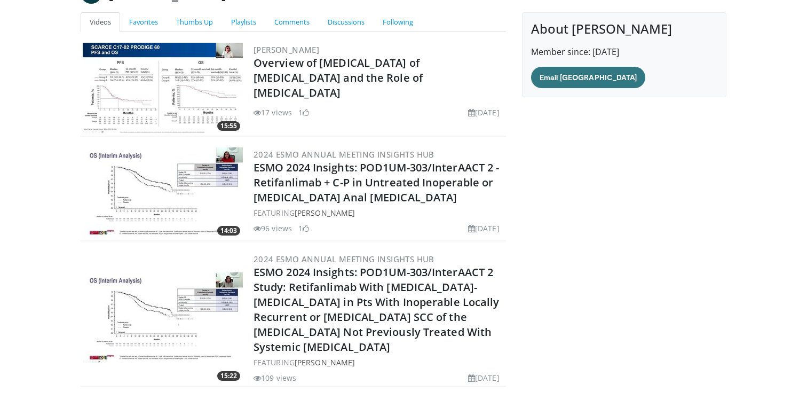
scroll to position [99, 0]
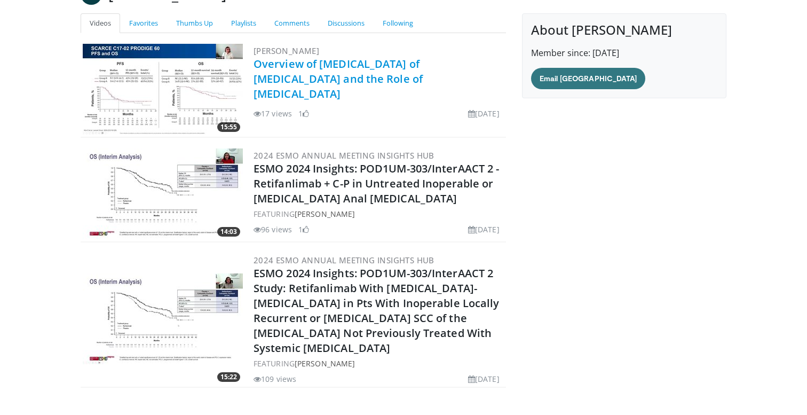
click at [313, 73] on link "Overview of [MEDICAL_DATA] of [MEDICAL_DATA] and the Role of [MEDICAL_DATA]" at bounding box center [337, 79] width 169 height 44
